Goal: Transaction & Acquisition: Subscribe to service/newsletter

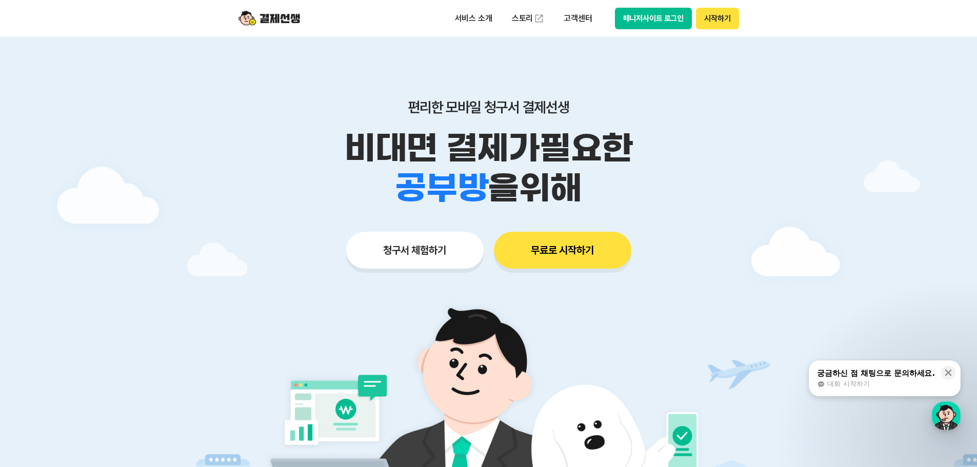
click at [724, 20] on button "시작하기" at bounding box center [717, 19] width 43 height 22
click at [540, 257] on button "무료로 시작하기" at bounding box center [562, 250] width 137 height 37
click at [714, 19] on button "시작하기" at bounding box center [717, 19] width 43 height 22
click at [576, 246] on button "무료로 시작하기" at bounding box center [562, 250] width 137 height 37
click at [710, 16] on button "시작하기" at bounding box center [717, 19] width 43 height 22
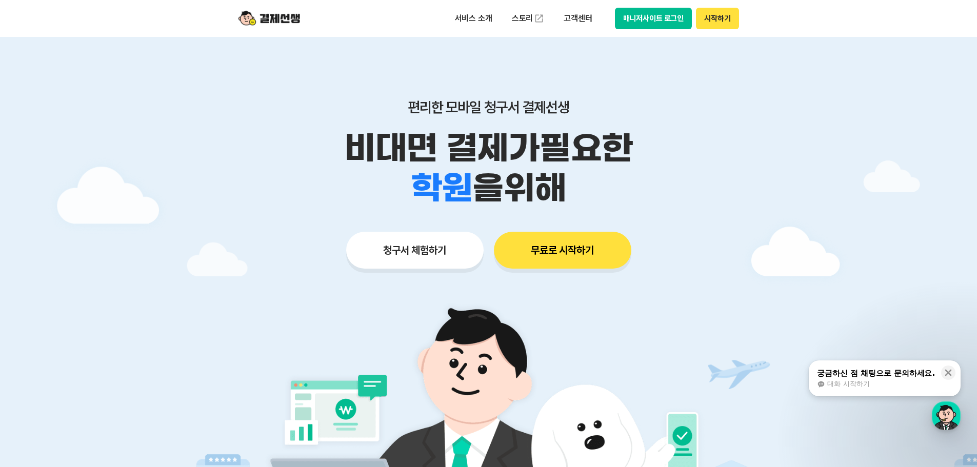
click at [552, 241] on button "무료로 시작하기" at bounding box center [562, 250] width 137 height 37
